Goal: Task Accomplishment & Management: Manage account settings

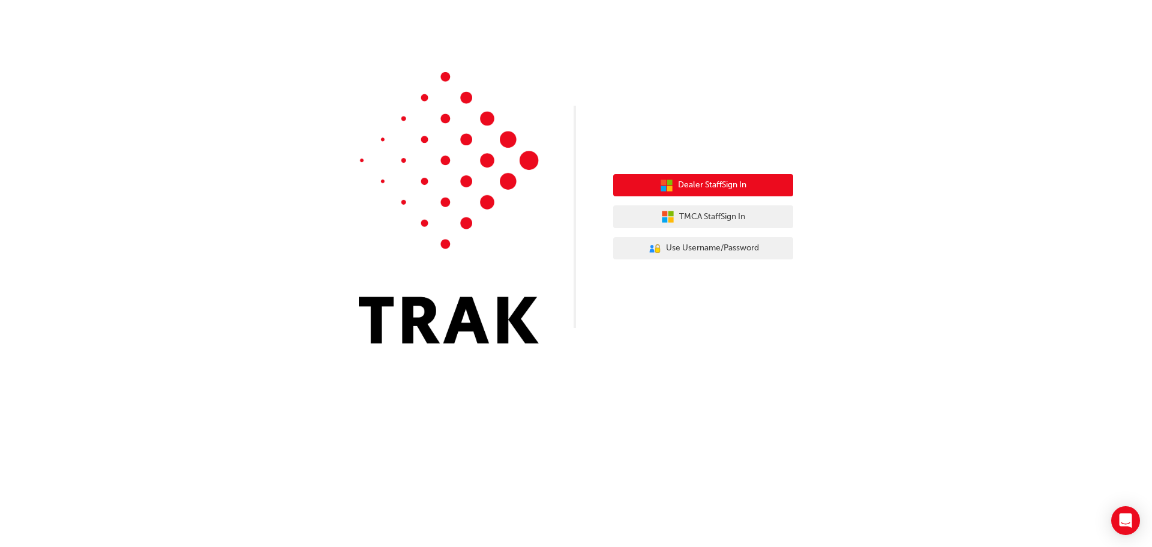
click at [707, 187] on span "Dealer Staff Sign In" at bounding box center [712, 185] width 68 height 14
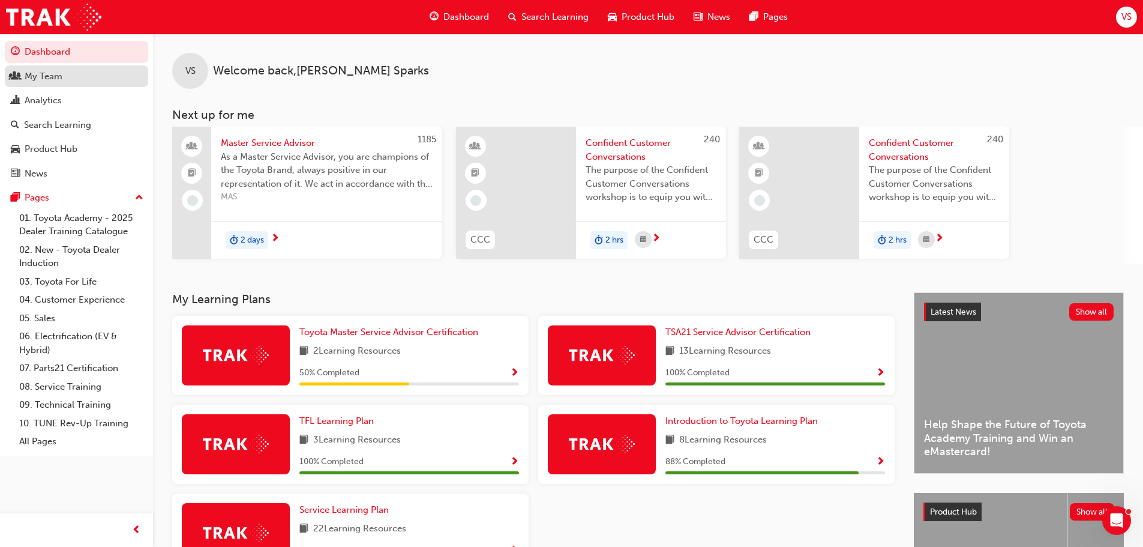
click at [51, 76] on div "My Team" at bounding box center [44, 77] width 38 height 14
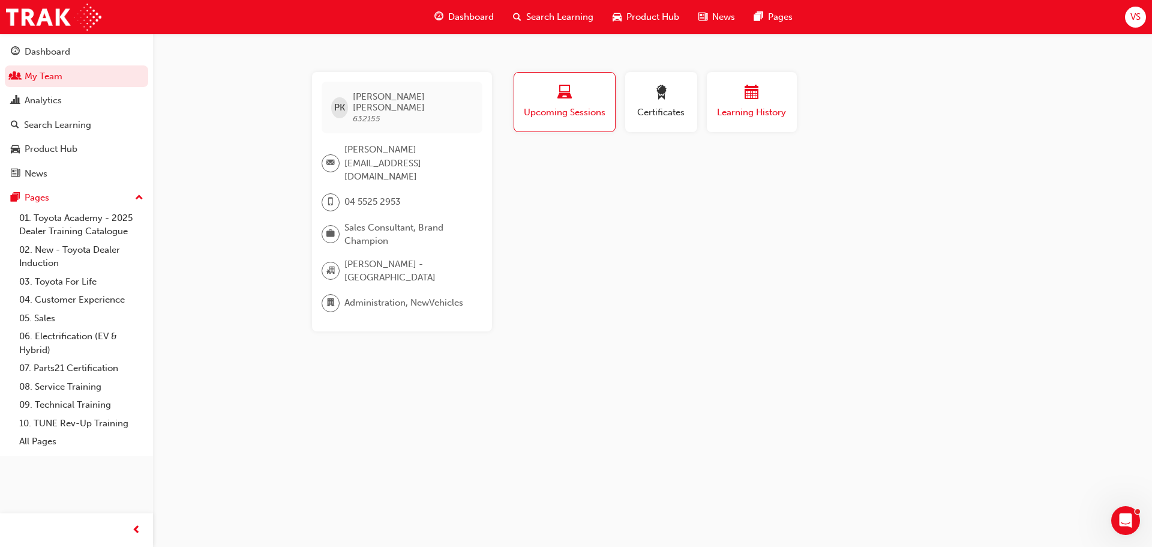
click at [727, 125] on button "Learning History" at bounding box center [752, 102] width 90 height 60
